Goal: Task Accomplishment & Management: Manage account settings

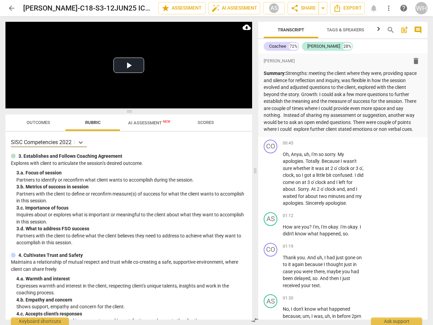
click at [424, 6] on div "WH" at bounding box center [421, 8] width 12 height 12
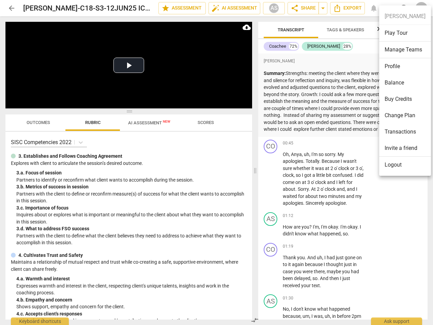
click at [403, 50] on li "Manage Teams" at bounding box center [405, 50] width 52 height 17
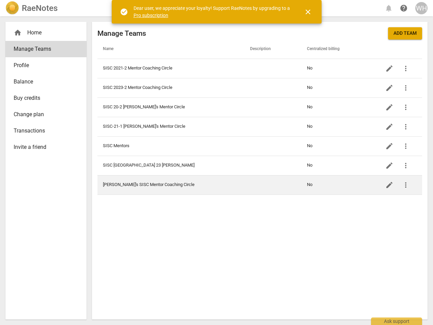
click at [181, 184] on td "[PERSON_NAME]'s SISC Mentor Coaching Circle" at bounding box center [170, 184] width 147 height 19
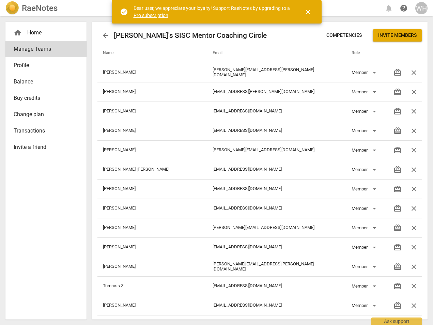
click at [309, 9] on span "close" at bounding box center [308, 12] width 8 height 8
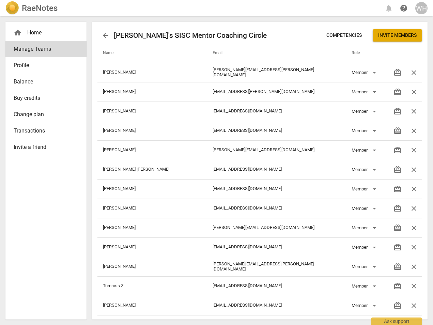
click at [394, 33] on span "Invite members" at bounding box center [397, 35] width 39 height 7
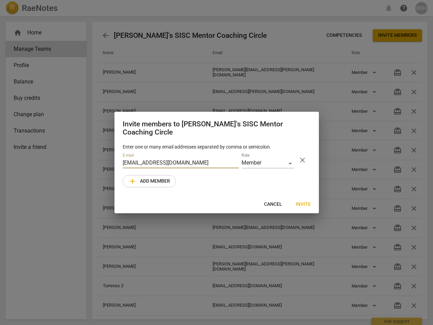
type input "[EMAIL_ADDRESS][DOMAIN_NAME]"
click at [304, 201] on span "Invite" at bounding box center [303, 204] width 15 height 7
